Goal: Use online tool/utility: Utilize a website feature to perform a specific function

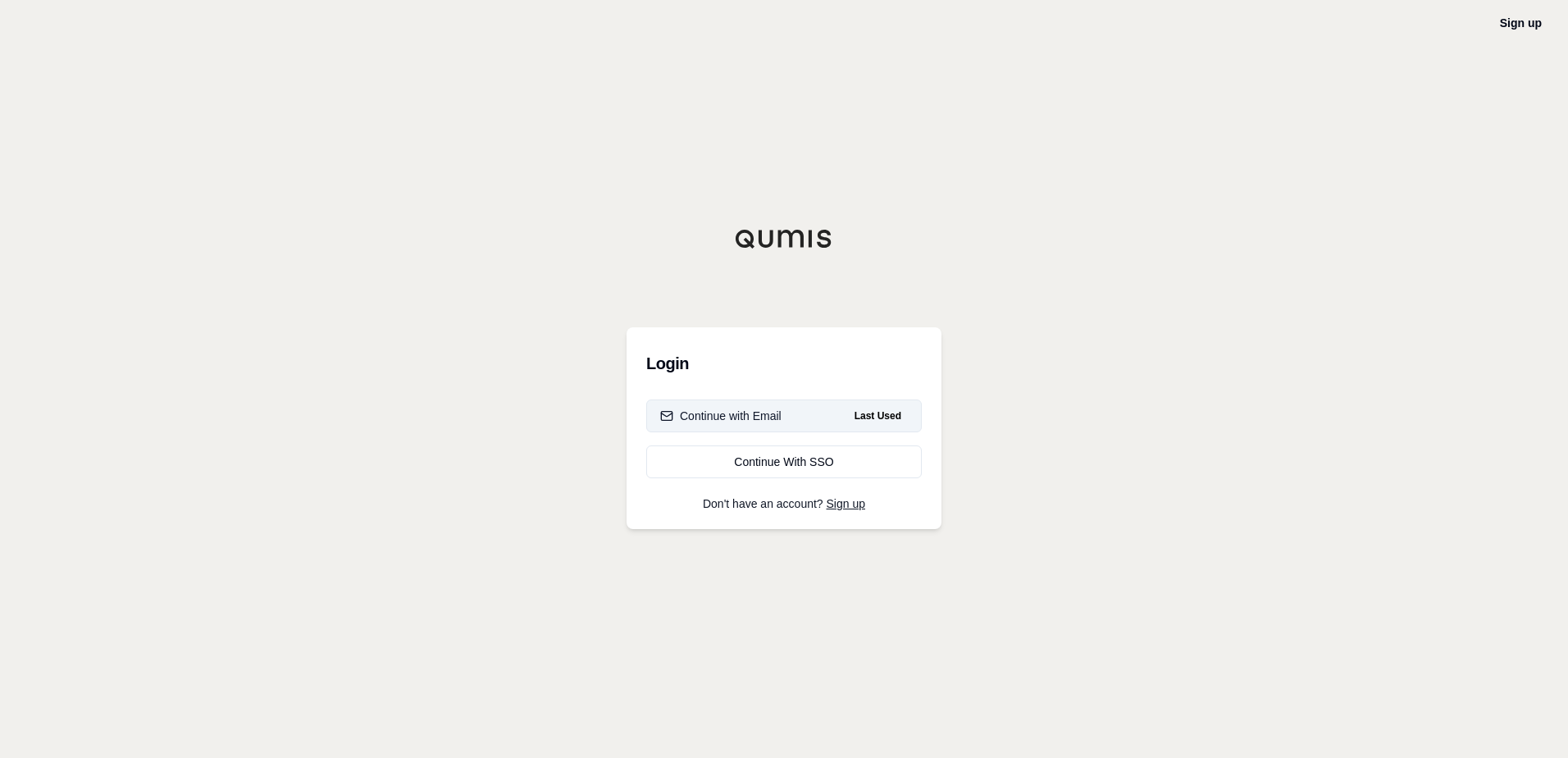
click at [731, 399] on div "Login Continue with Email Last Used Continue With SSO Don't have an account? Si…" at bounding box center [784, 428] width 315 height 201
click at [731, 419] on div "Continue with Email" at bounding box center [721, 415] width 122 height 16
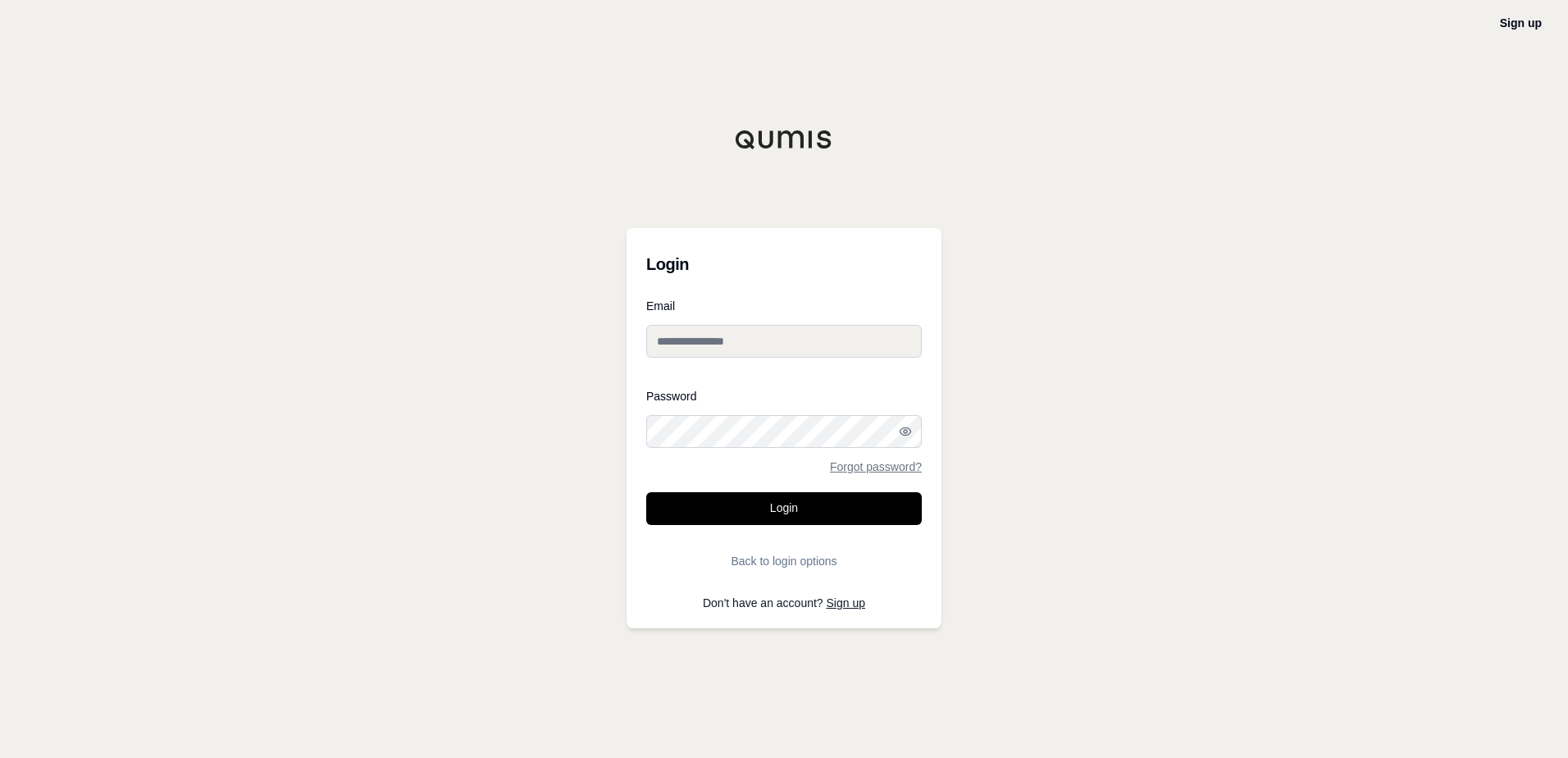
type input "**********"
click at [785, 509] on button "Login" at bounding box center [784, 508] width 275 height 33
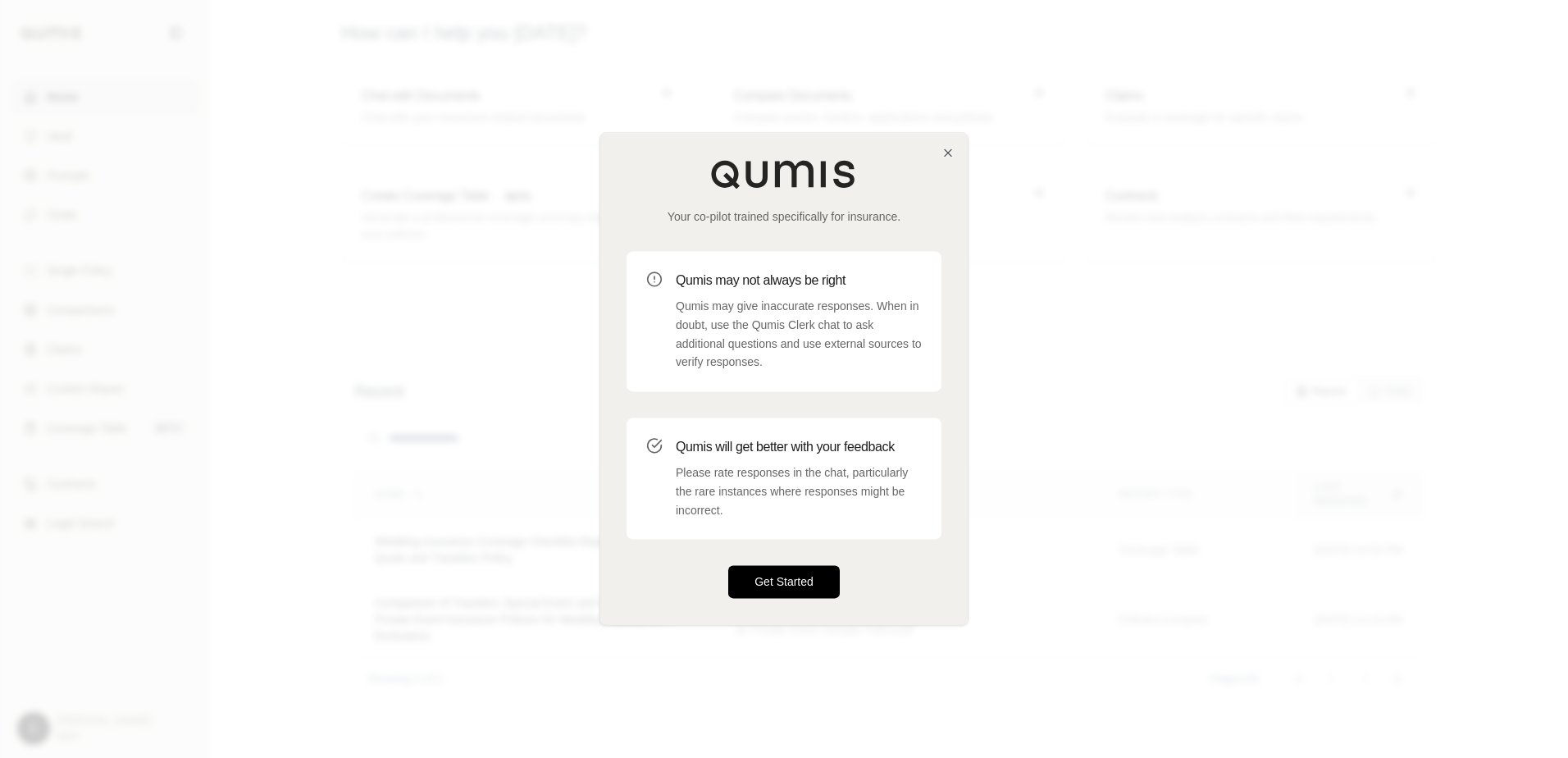
click at [793, 581] on button "Get Started" at bounding box center [784, 582] width 111 height 33
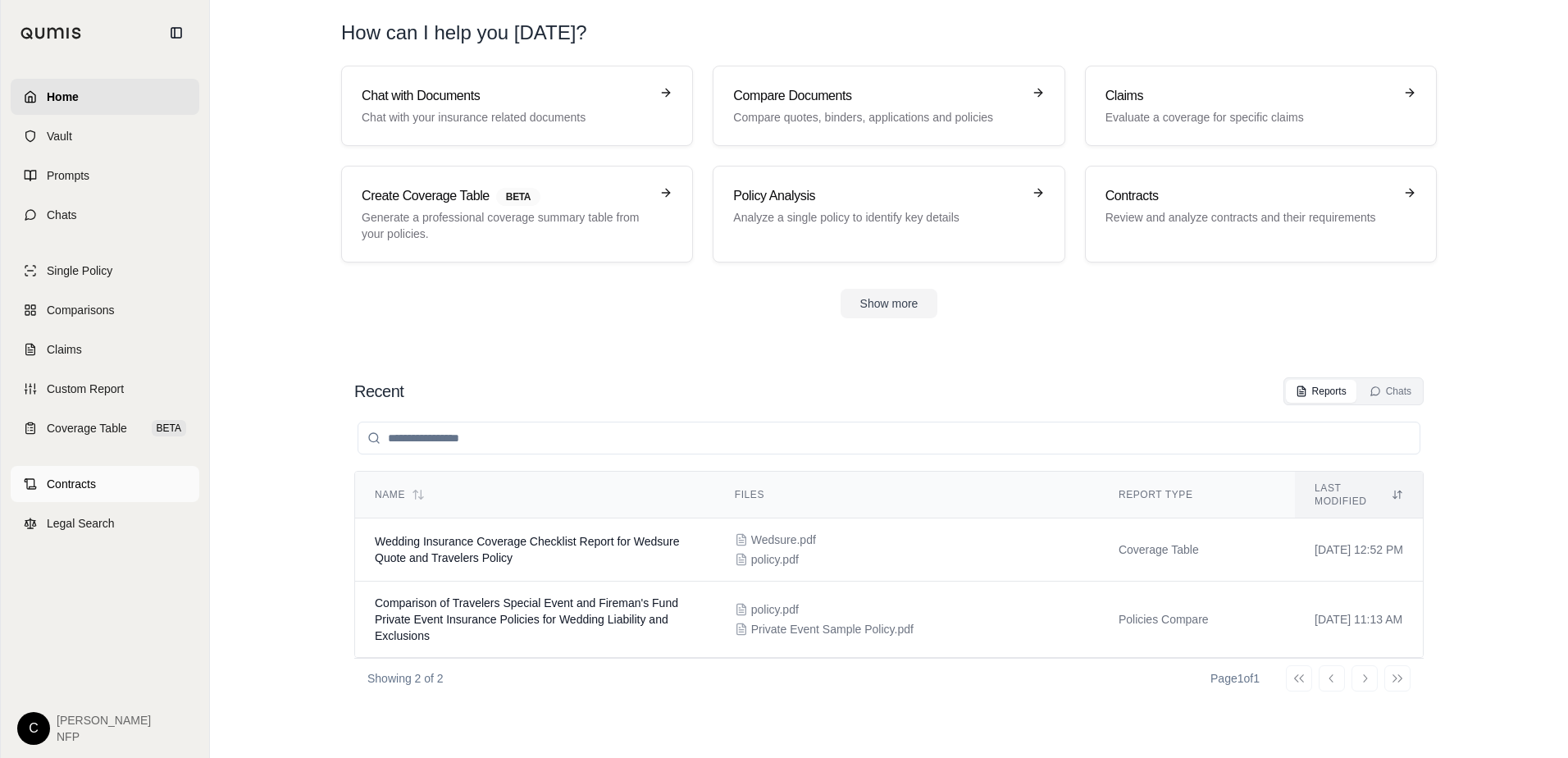
click at [63, 489] on span "Contracts" at bounding box center [71, 483] width 49 height 16
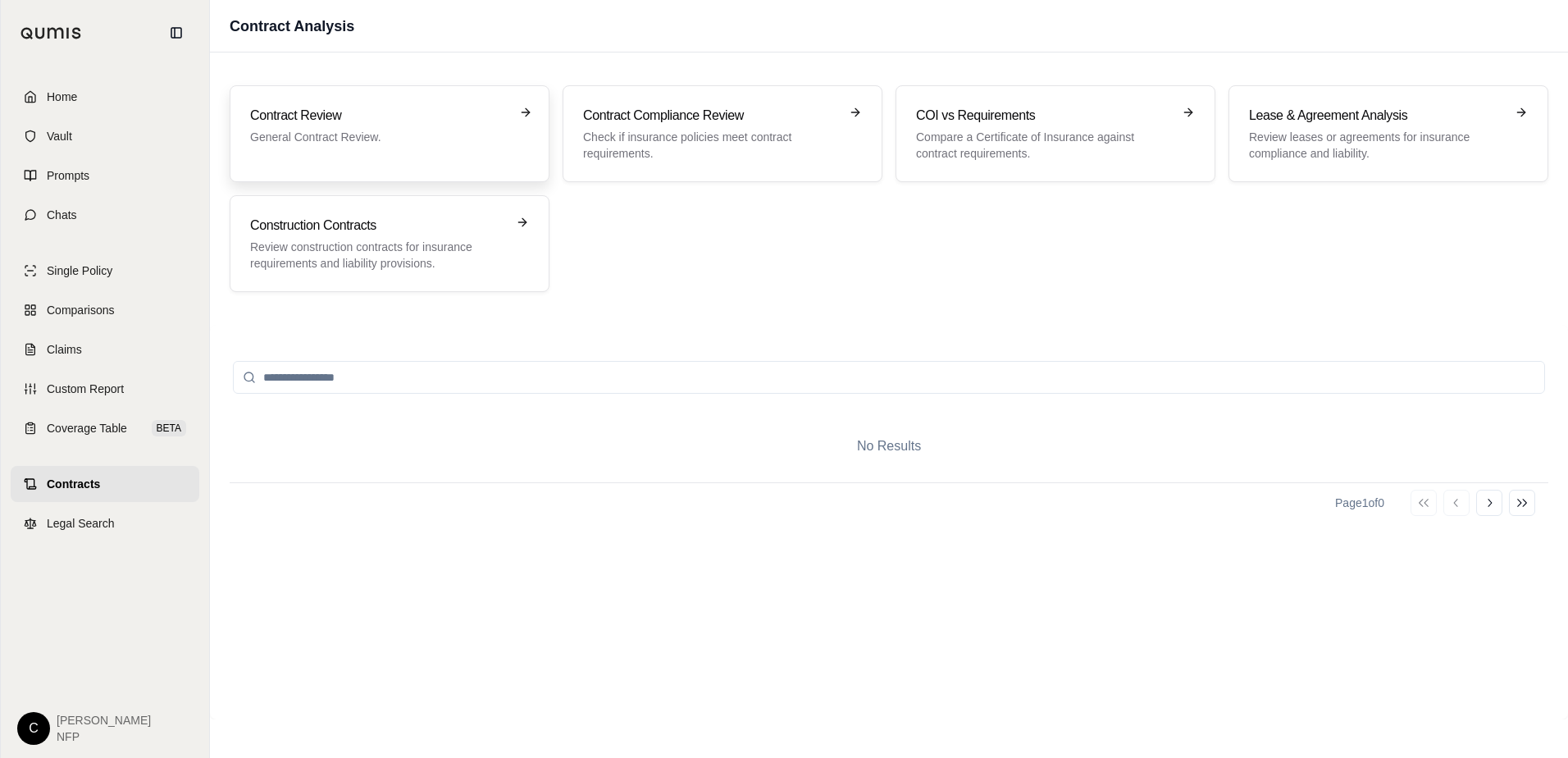
click at [336, 105] on h3 "Contract Review" at bounding box center [377, 115] width 255 height 20
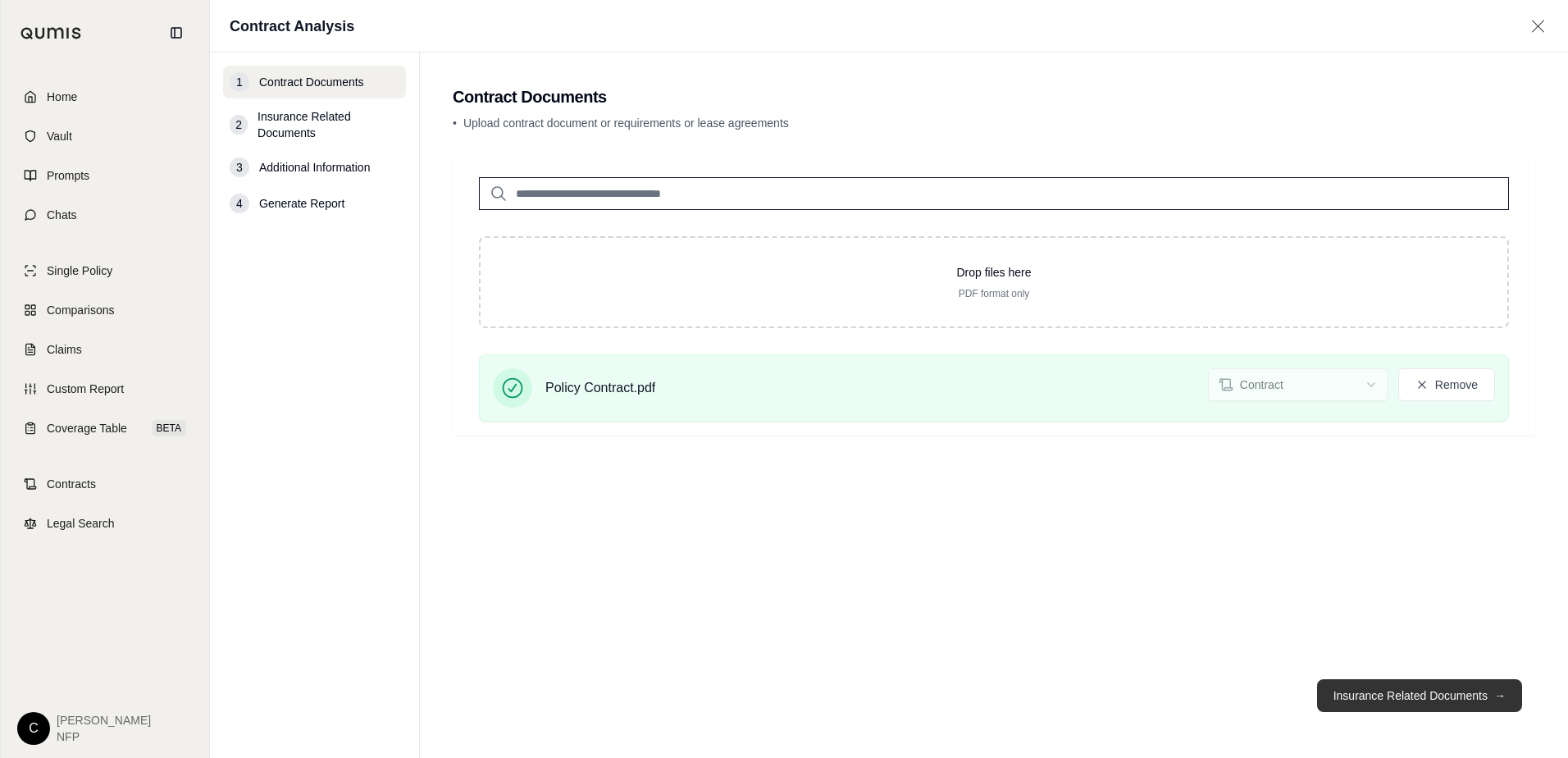
click at [1440, 695] on button "Insurance Related Documents →" at bounding box center [1420, 695] width 205 height 33
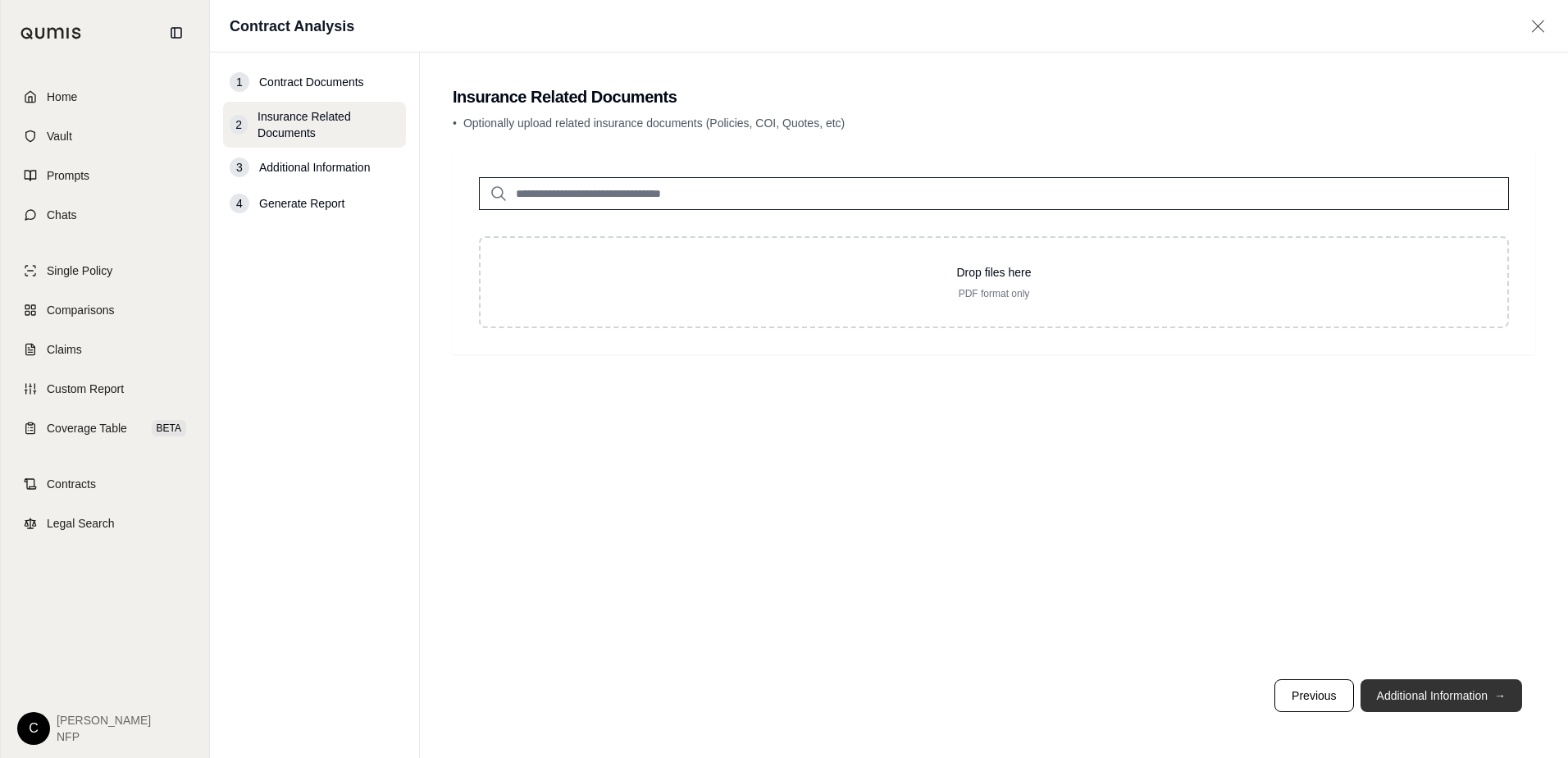
click at [1440, 695] on button "Additional Information →" at bounding box center [1442, 695] width 161 height 33
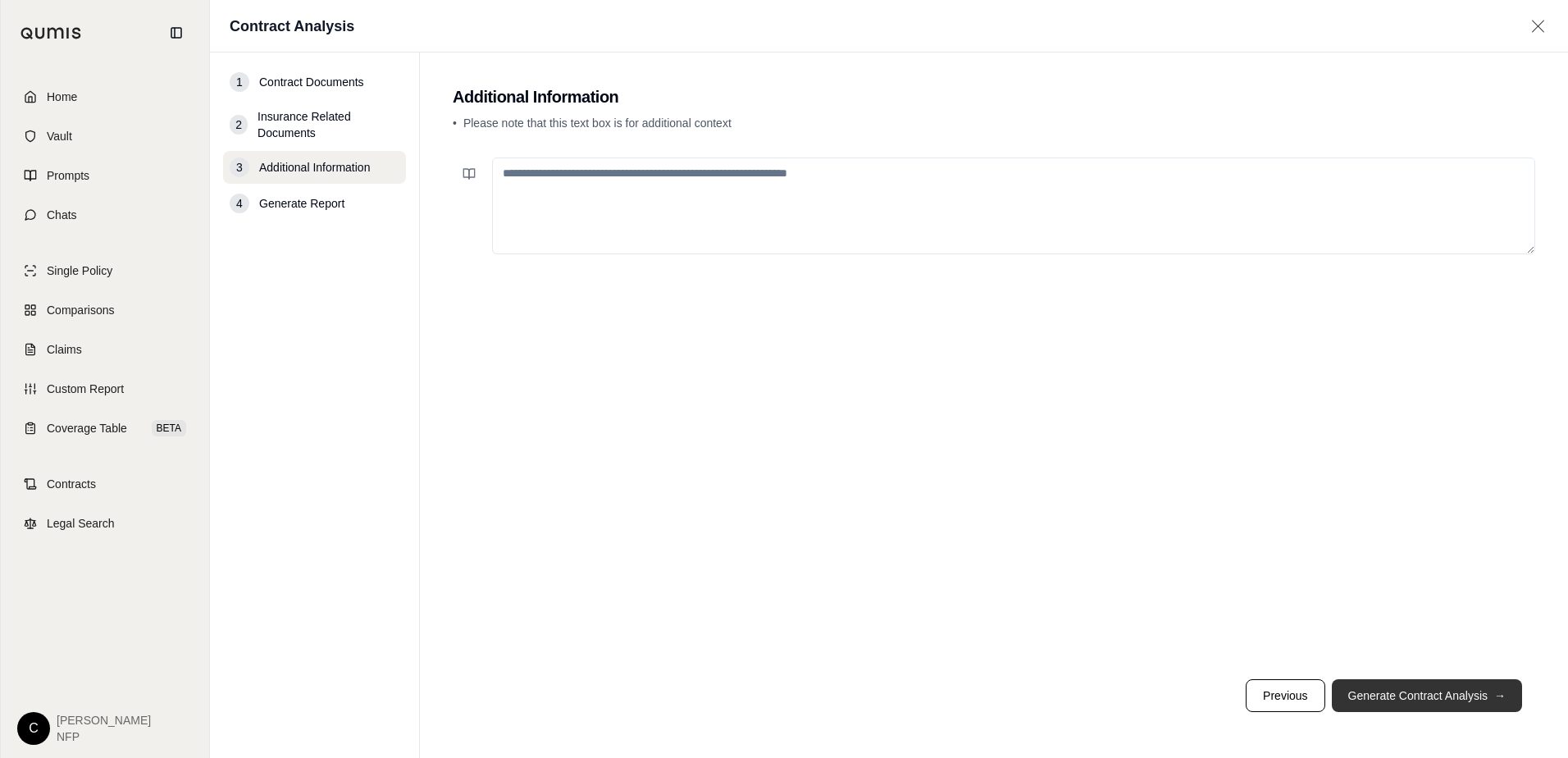
click at [1440, 695] on button "Generate Contract Analysis →" at bounding box center [1427, 695] width 190 height 33
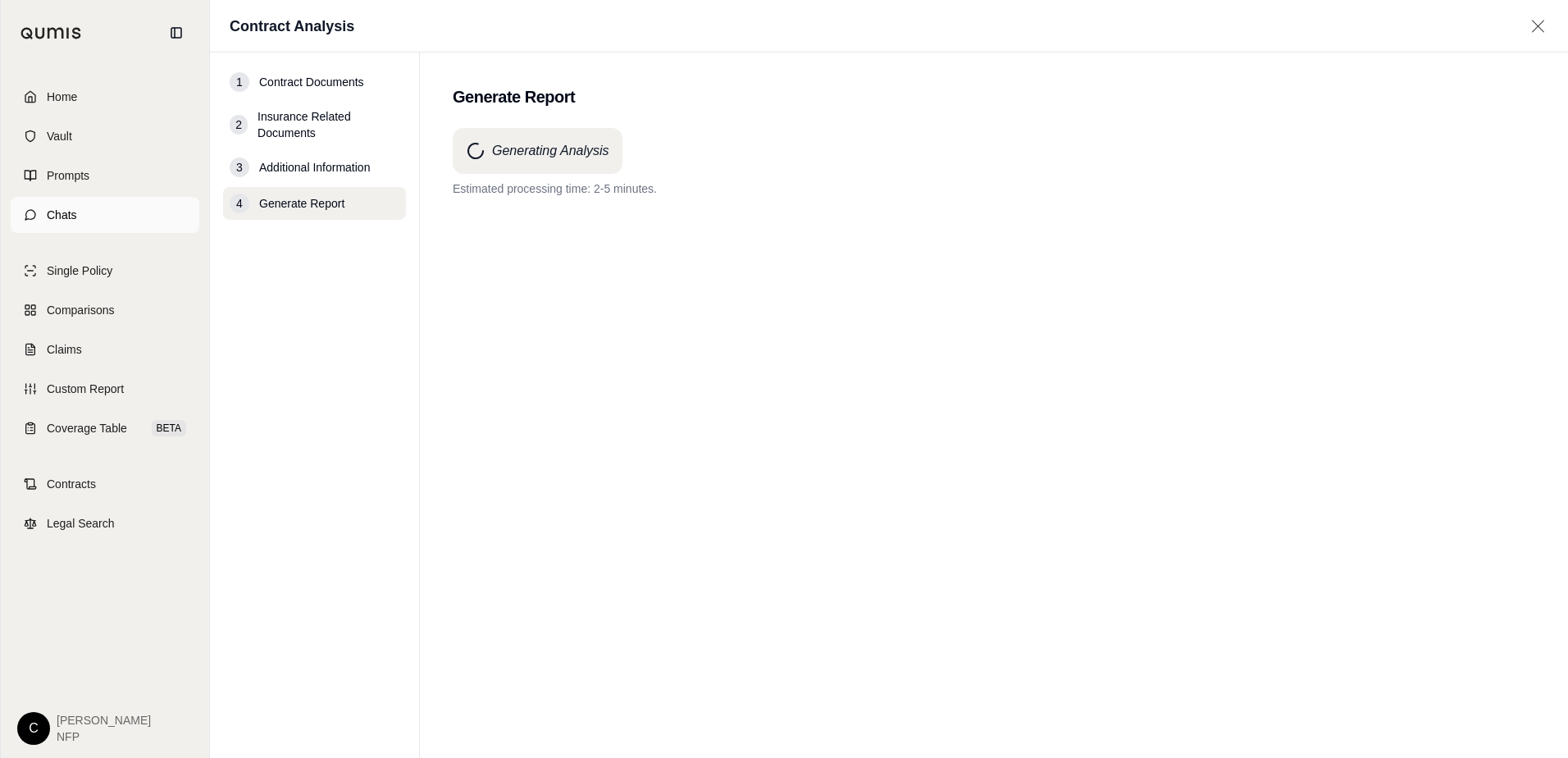
click at [82, 218] on link "Chats" at bounding box center [104, 215] width 189 height 36
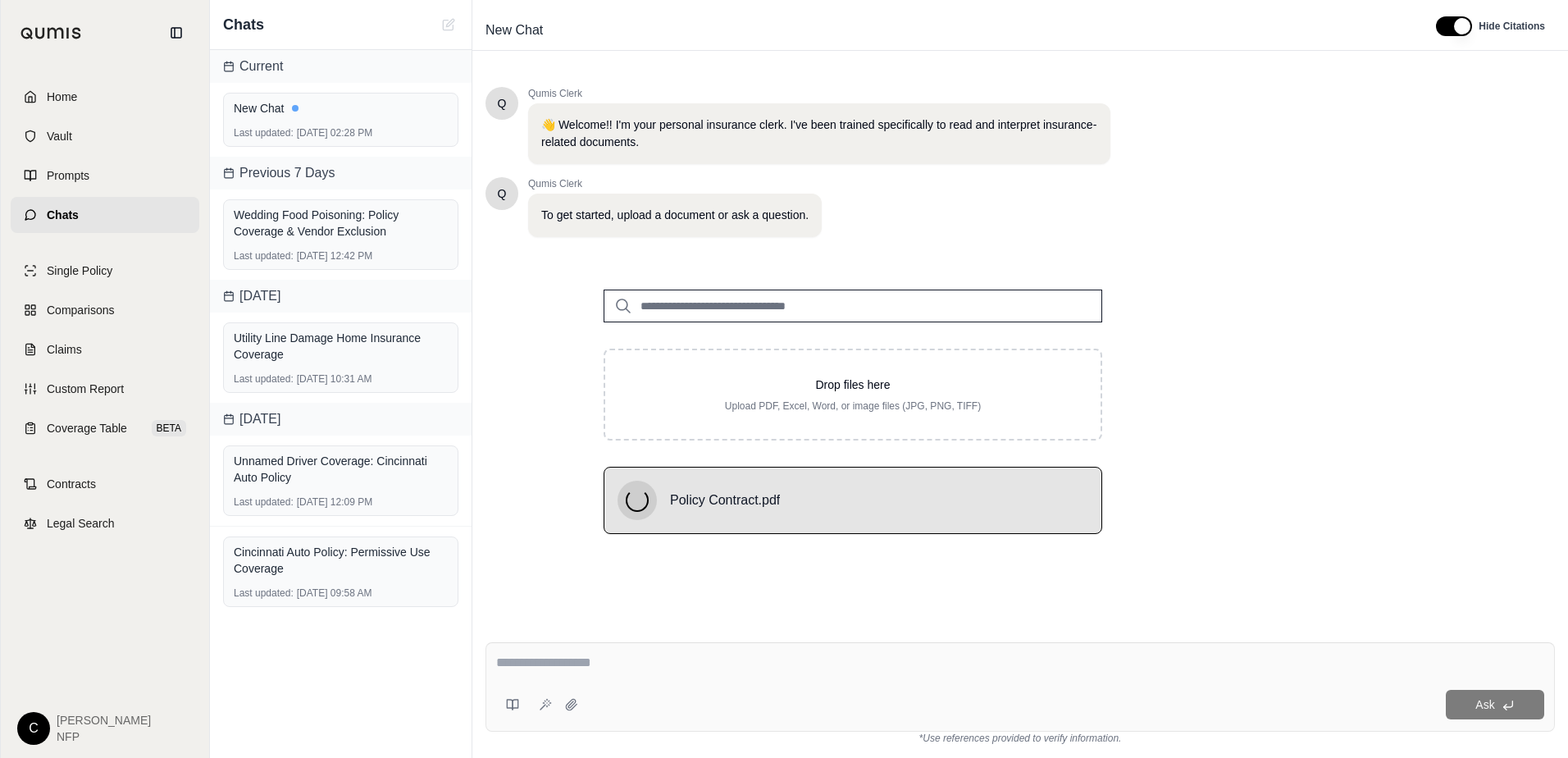
click at [759, 682] on div "Ask" at bounding box center [1020, 687] width 1069 height 89
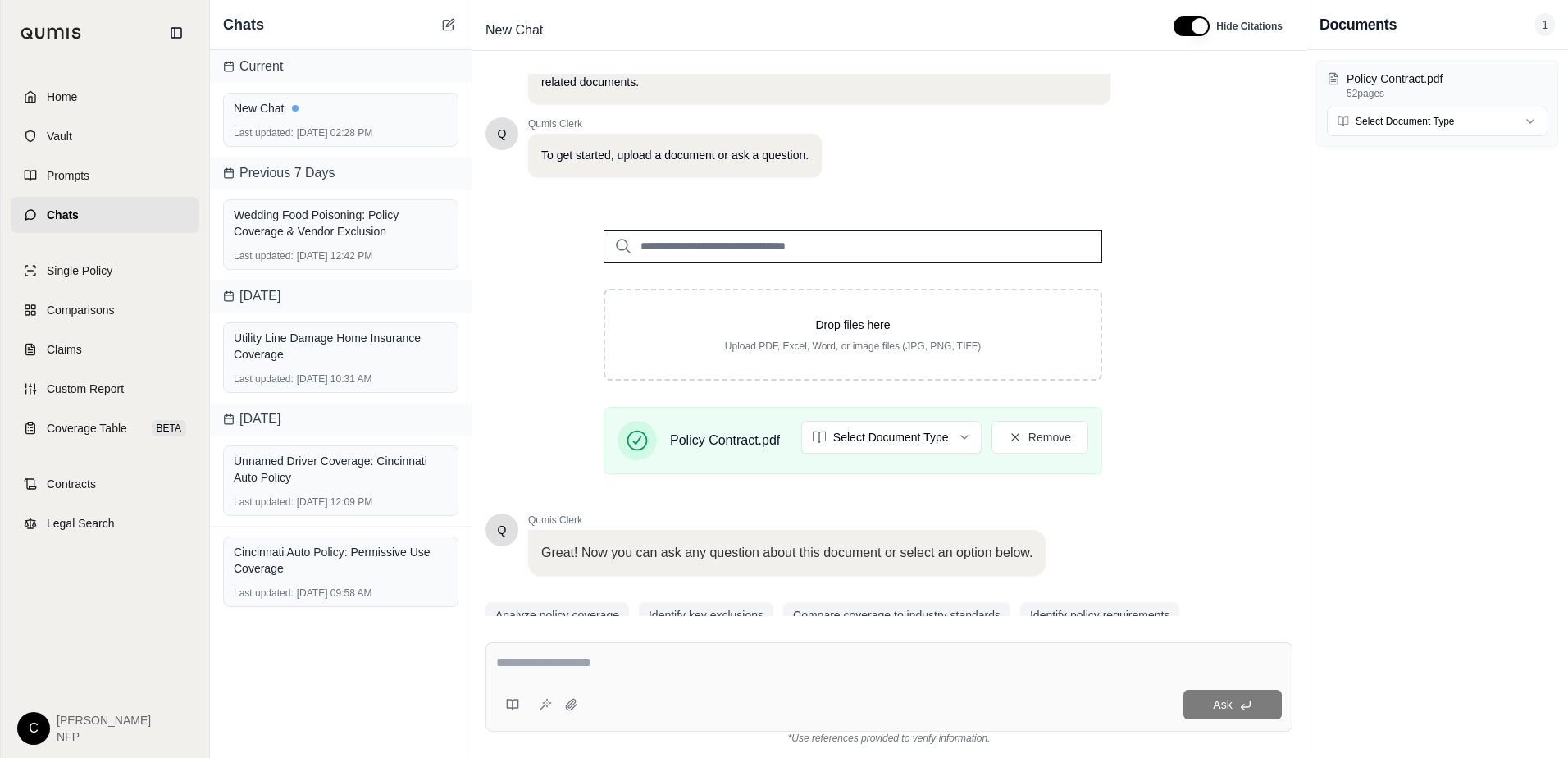
scroll to position [128, 0]
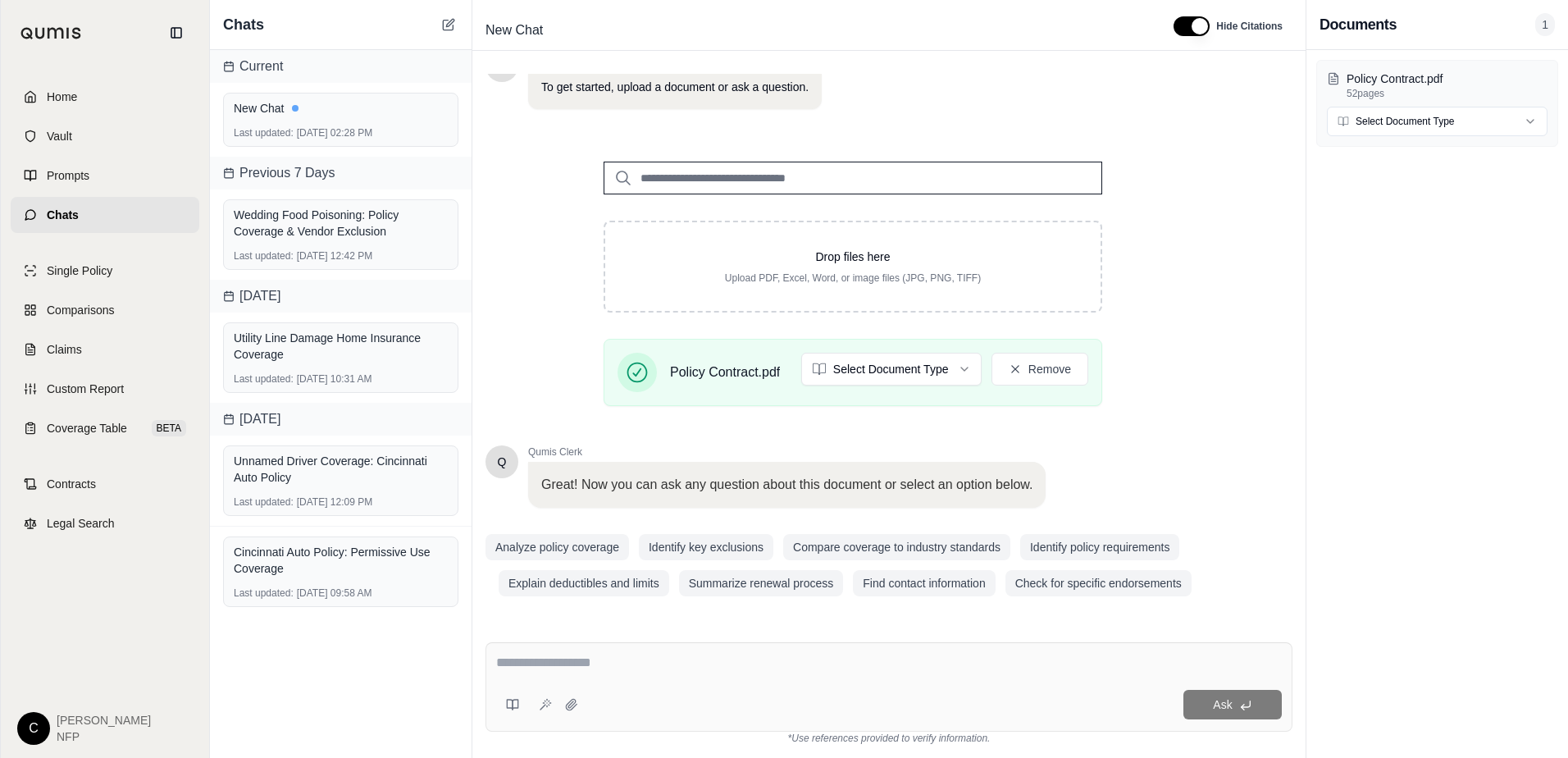
click at [639, 665] on textarea at bounding box center [889, 663] width 785 height 20
click at [608, 672] on div at bounding box center [889, 666] width 785 height 26
drag, startPoint x: 720, startPoint y: 711, endPoint x: 711, endPoint y: 671, distance: 41.0
click at [718, 698] on div "Ask" at bounding box center [934, 704] width 697 height 29
click at [702, 677] on div at bounding box center [889, 666] width 785 height 26
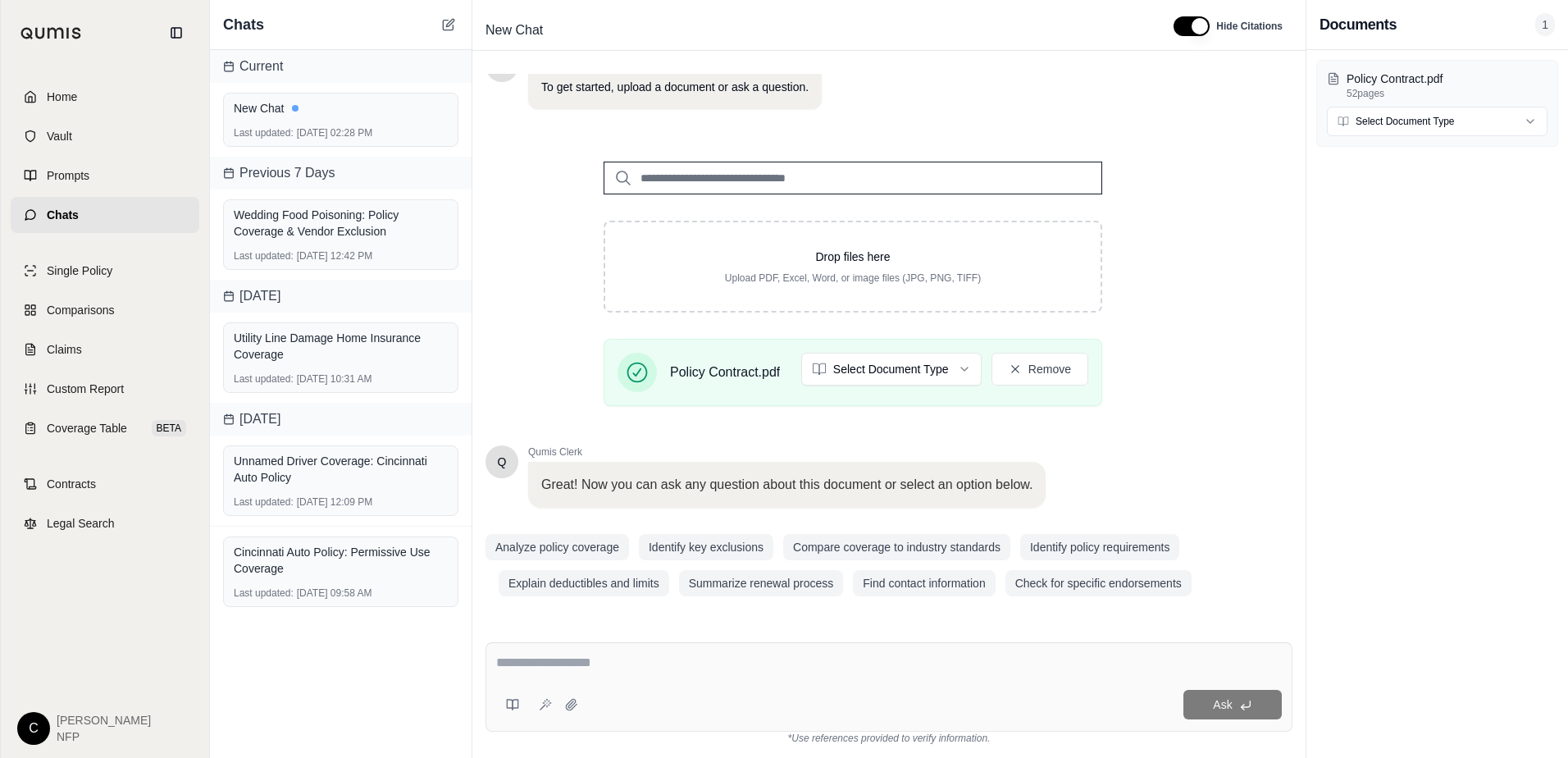
drag, startPoint x: 580, startPoint y: 639, endPoint x: 580, endPoint y: 647, distance: 8.0
click at [579, 639] on div "Ask *Use references provided to verify information." at bounding box center [889, 693] width 834 height 129
click at [580, 658] on textarea at bounding box center [889, 663] width 785 height 20
type textarea "**********"
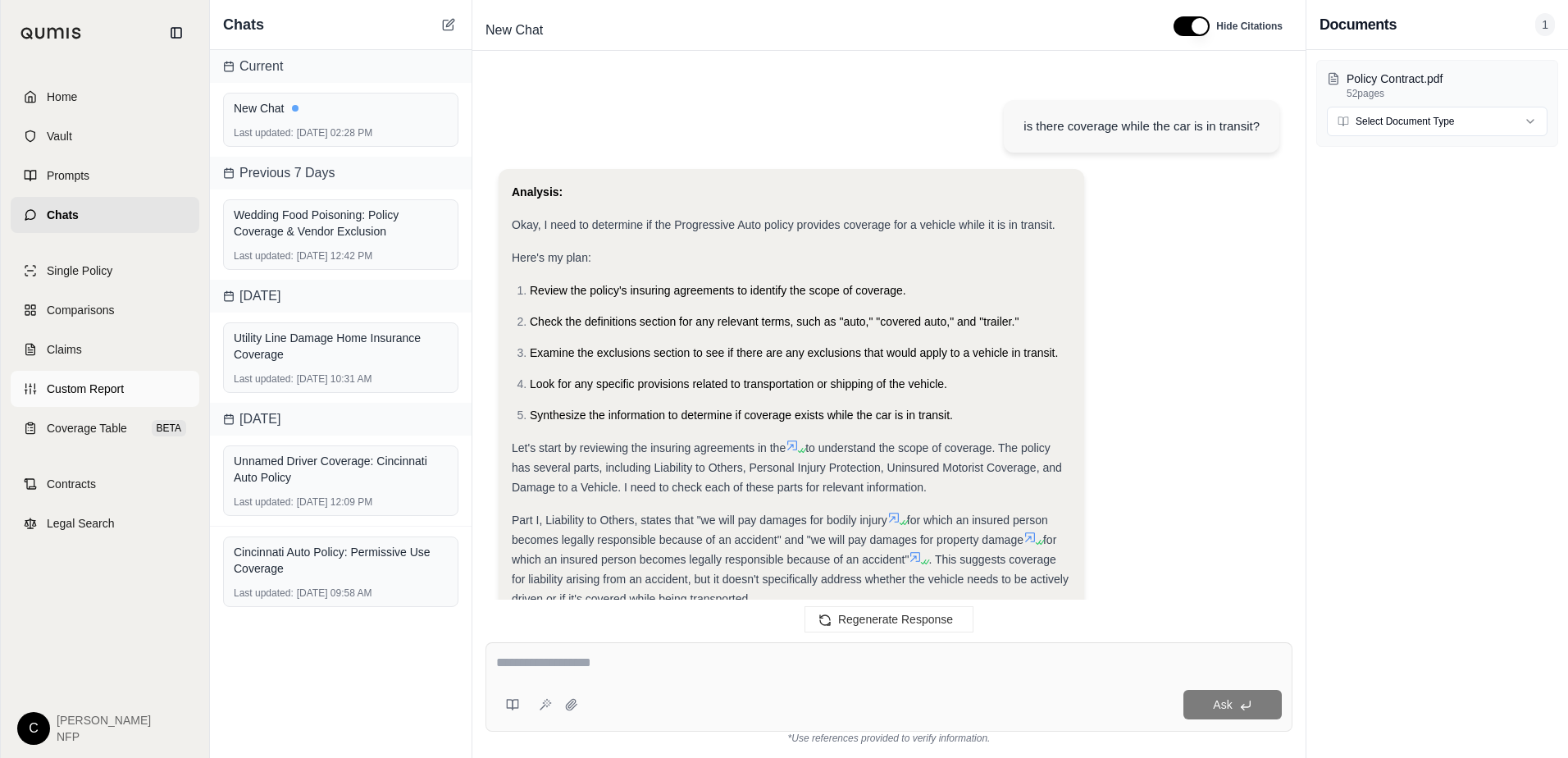
scroll to position [995, 0]
